Goal: Information Seeking & Learning: Learn about a topic

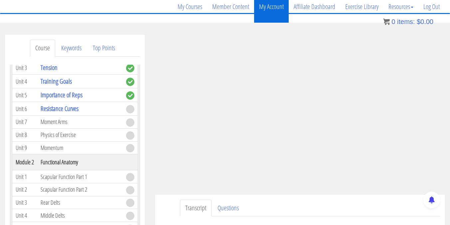
scroll to position [106, 0]
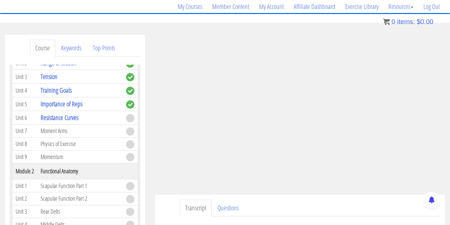
click at [60, 129] on td "Moment Arms" at bounding box center [80, 131] width 86 height 13
click at [60, 135] on td "Moment Arms" at bounding box center [80, 131] width 86 height 13
click at [65, 134] on td "Moment Arms" at bounding box center [80, 131] width 86 height 13
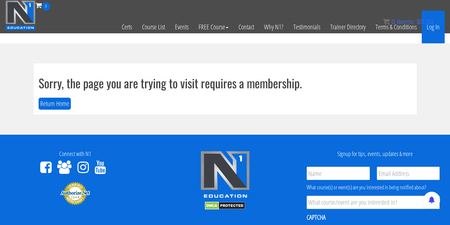
click at [429, 30] on link "Log In" at bounding box center [433, 27] width 23 height 33
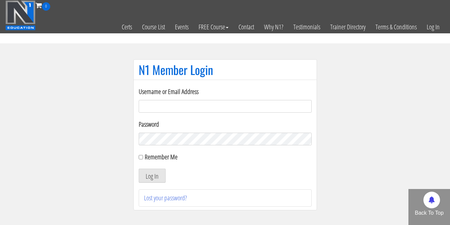
type input "elleryandrew@gmail.com"
click at [141, 158] on input "Remember Me" at bounding box center [141, 157] width 4 height 4
checkbox input "true"
click at [148, 175] on button "Log In" at bounding box center [152, 175] width 27 height 14
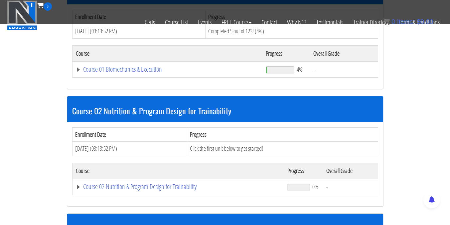
scroll to position [234, 0]
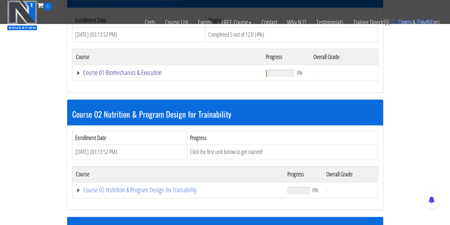
click at [144, 75] on link "Course 01 Biomechanics & Execution" at bounding box center [168, 72] width 184 height 7
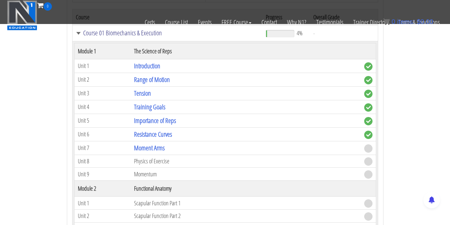
scroll to position [276, 0]
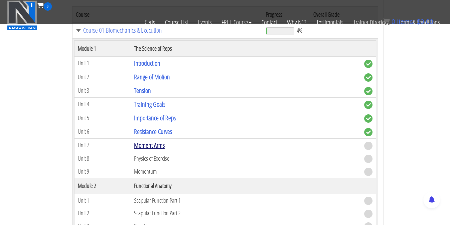
click at [160, 144] on link "Moment Arms" at bounding box center [149, 144] width 31 height 9
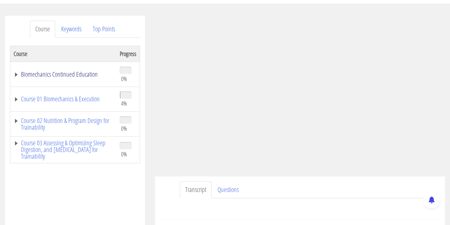
scroll to position [72, 0]
